Goal: Obtain resource: Download file/media

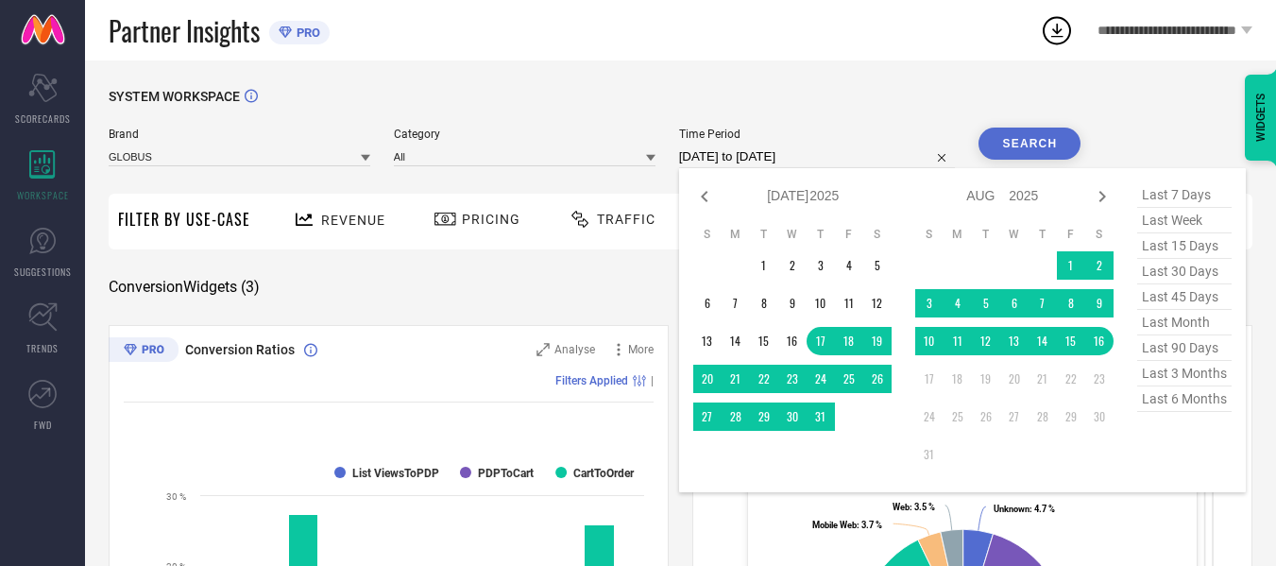
select select "6"
select select "2025"
select select "7"
select select "2025"
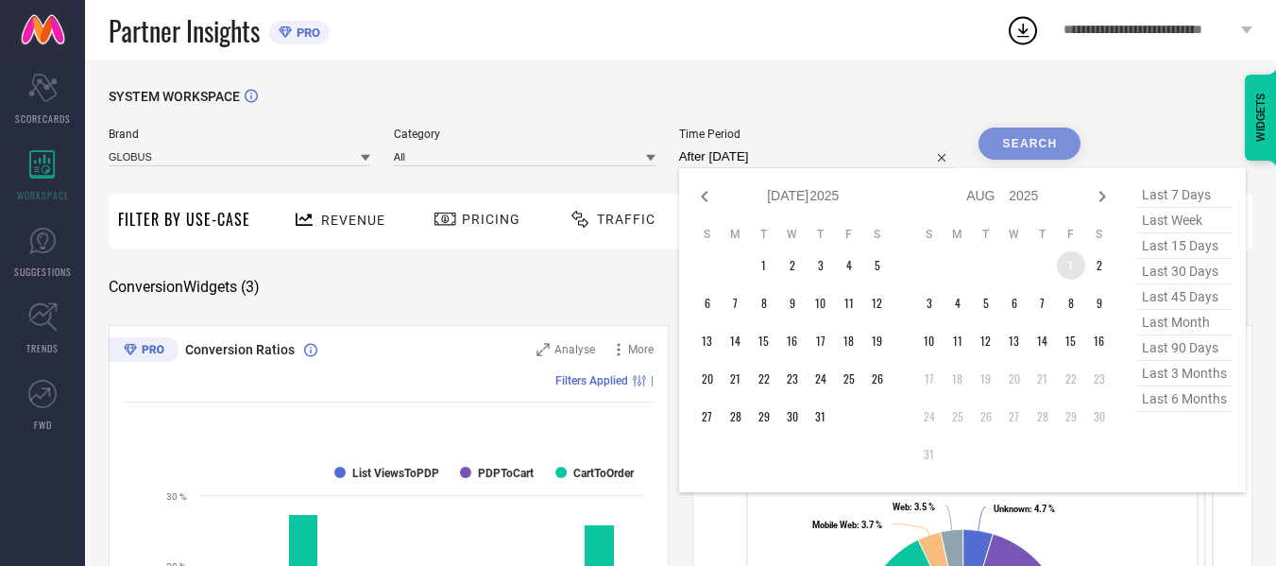
click at [1071, 268] on td "1" at bounding box center [1071, 265] width 28 height 28
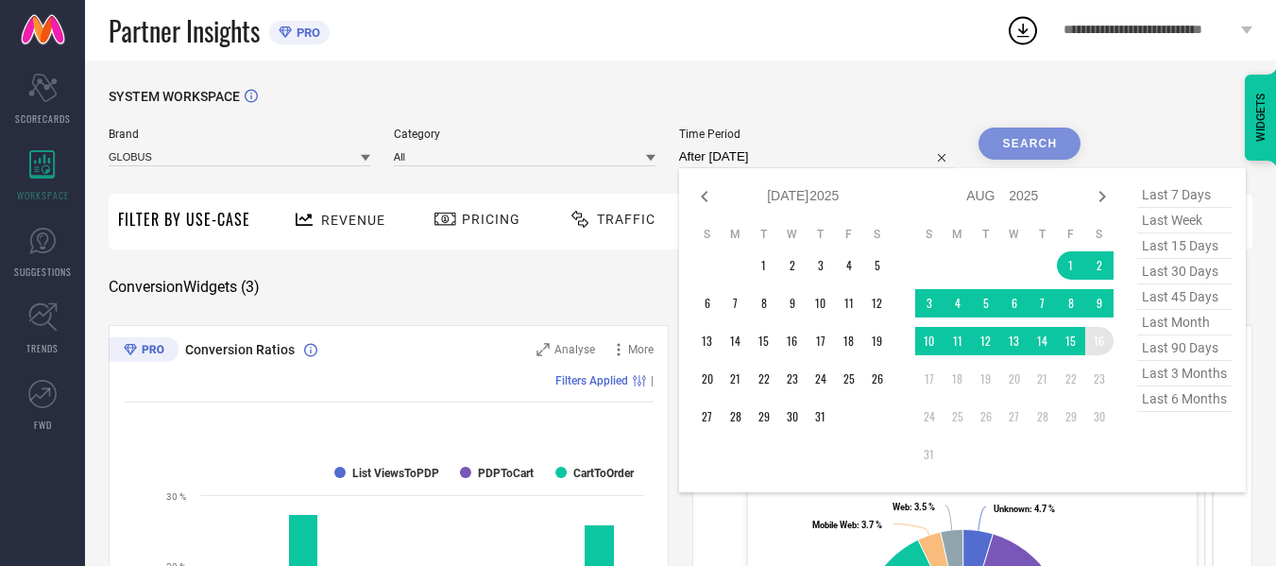
type input "[DATE] to [DATE]"
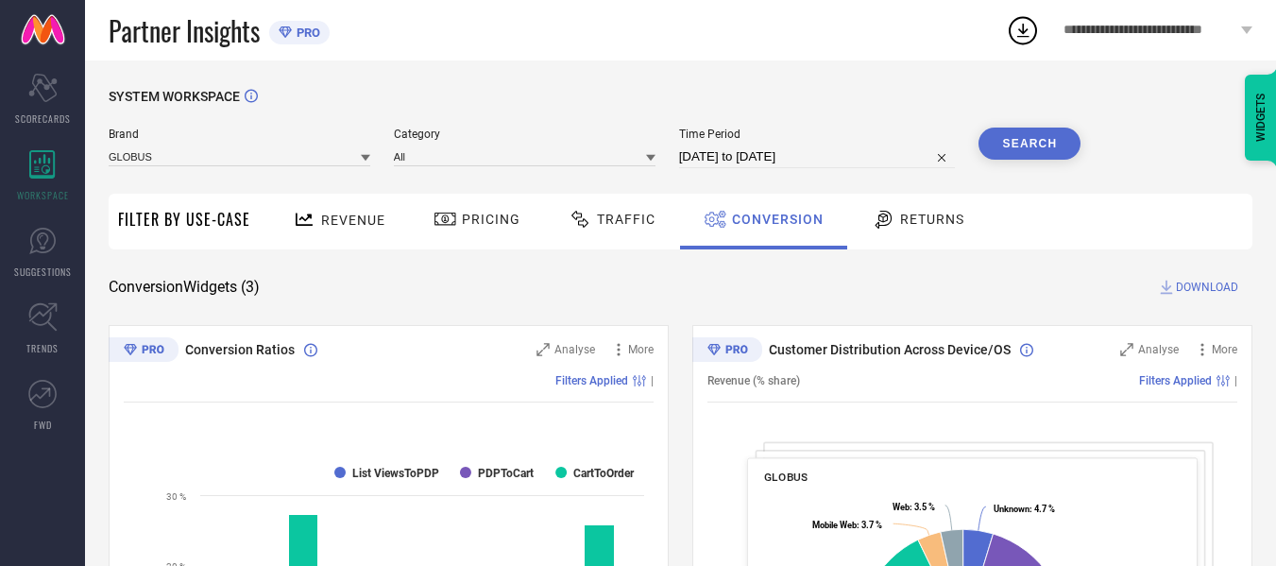
click at [1038, 131] on button "Search" at bounding box center [1029, 144] width 102 height 32
click at [1209, 290] on span "DOWNLOAD" at bounding box center [1207, 287] width 62 height 19
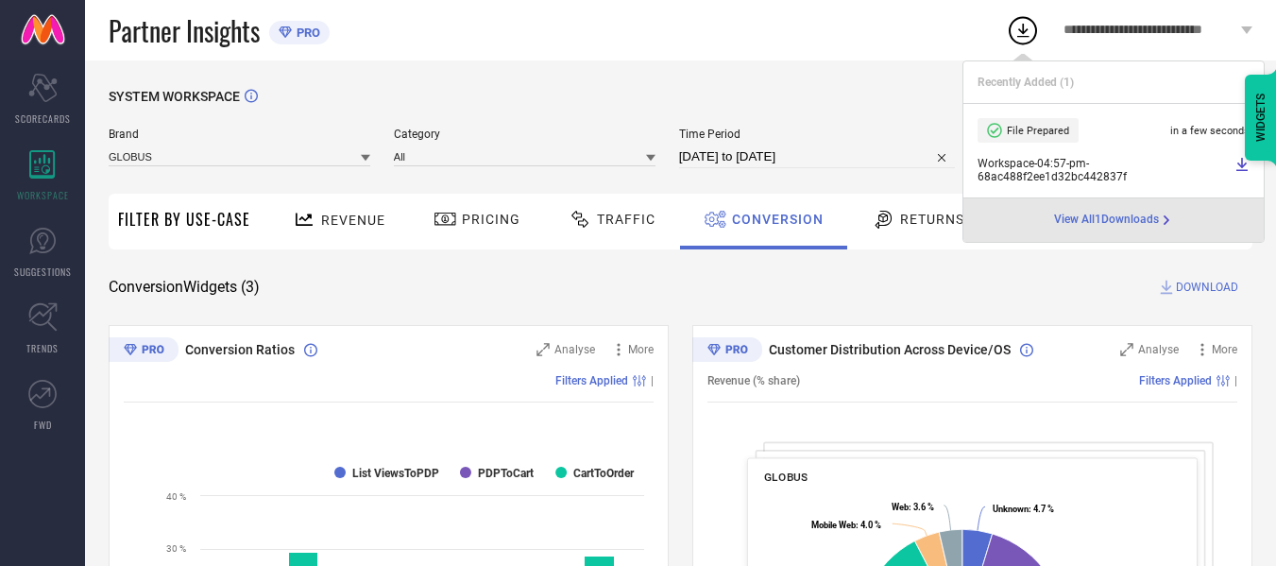
select select "7"
select select "2025"
select select "8"
select select "2025"
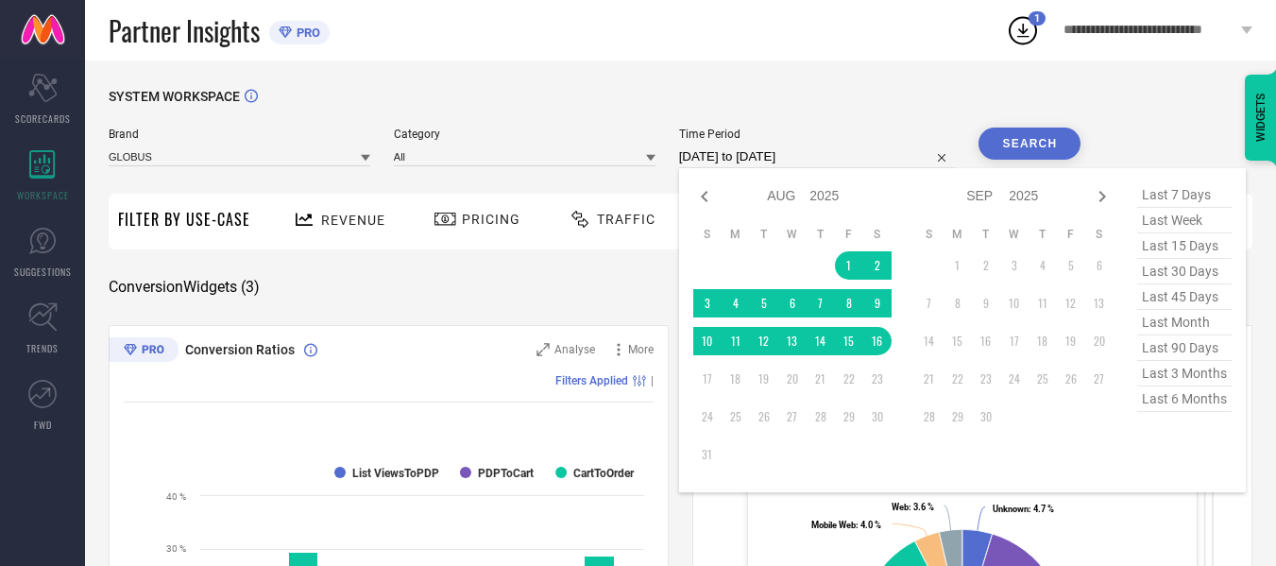
click at [778, 160] on input "[DATE] to [DATE]" at bounding box center [817, 156] width 277 height 23
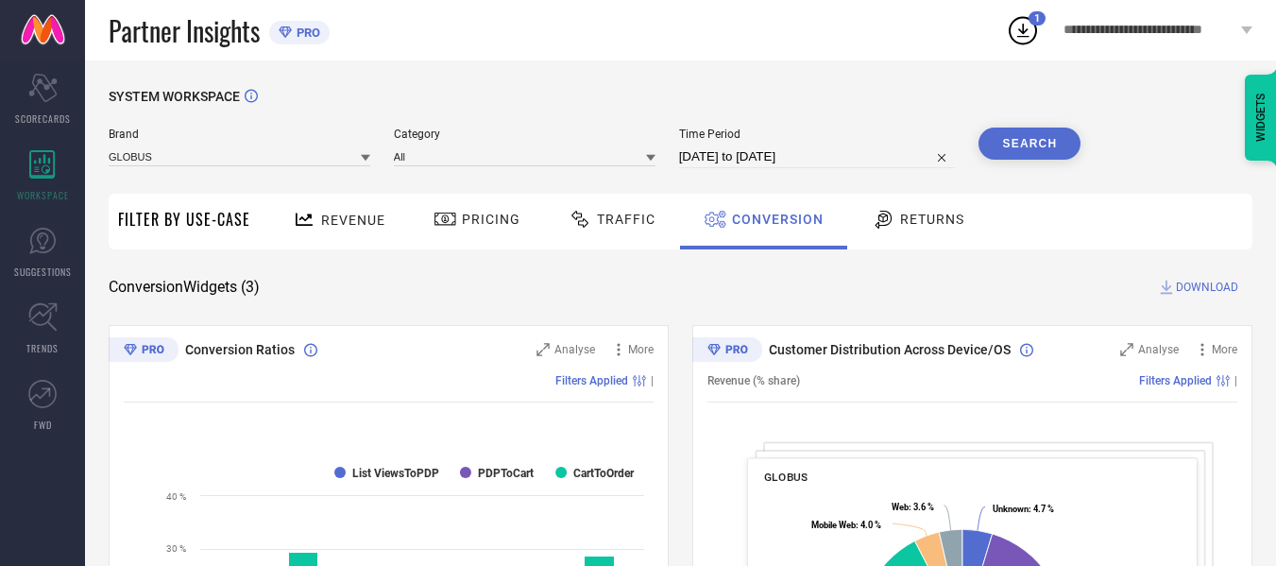
click at [652, 280] on div "Conversion Widgets ( 3 ) DOWNLOAD" at bounding box center [681, 287] width 1144 height 19
